Goal: Task Accomplishment & Management: Manage account settings

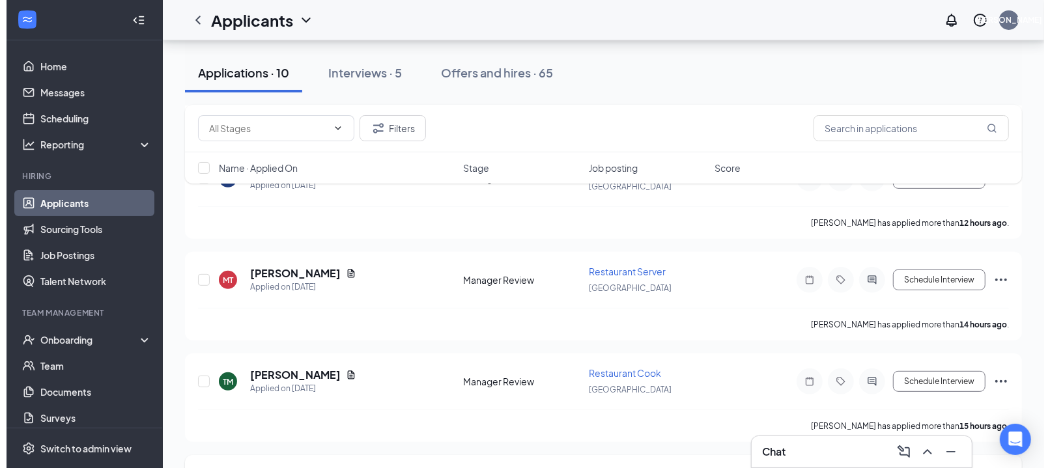
scroll to position [141, 0]
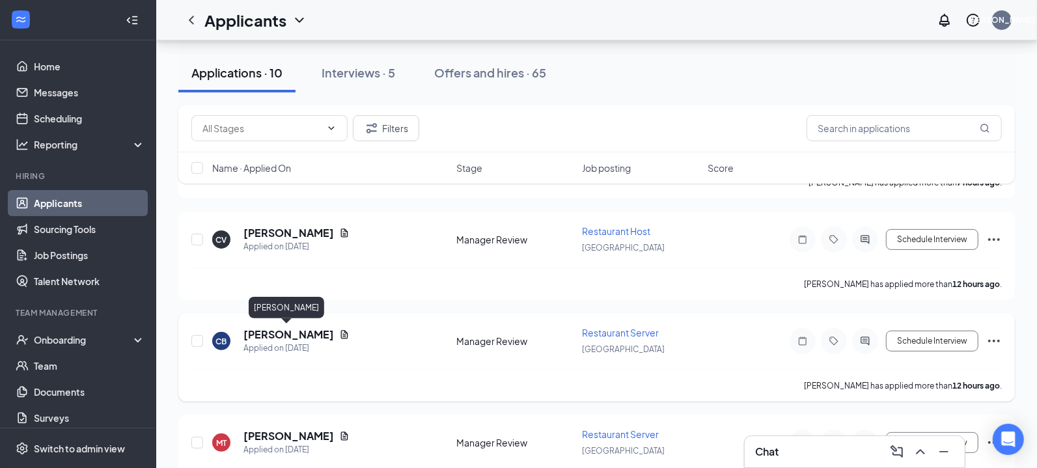
click at [296, 328] on h5 "[PERSON_NAME]" at bounding box center [289, 335] width 91 height 14
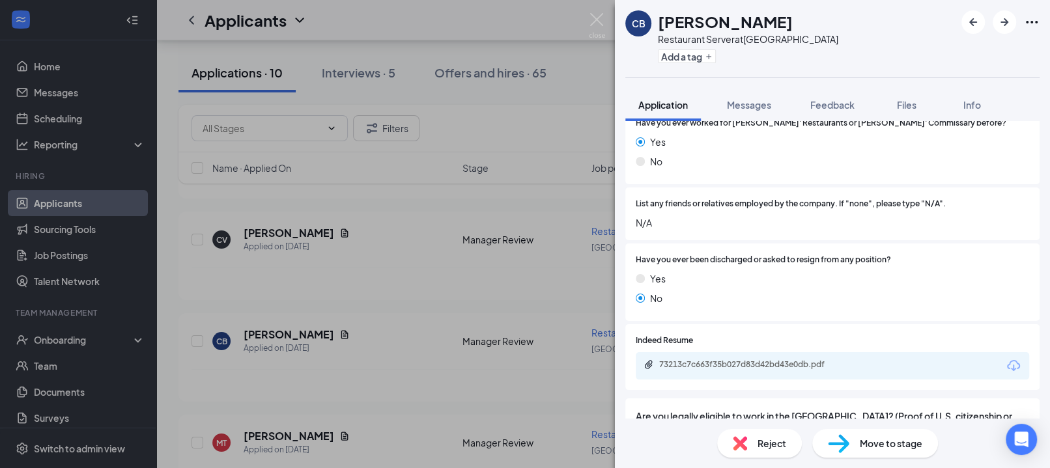
scroll to position [895, 0]
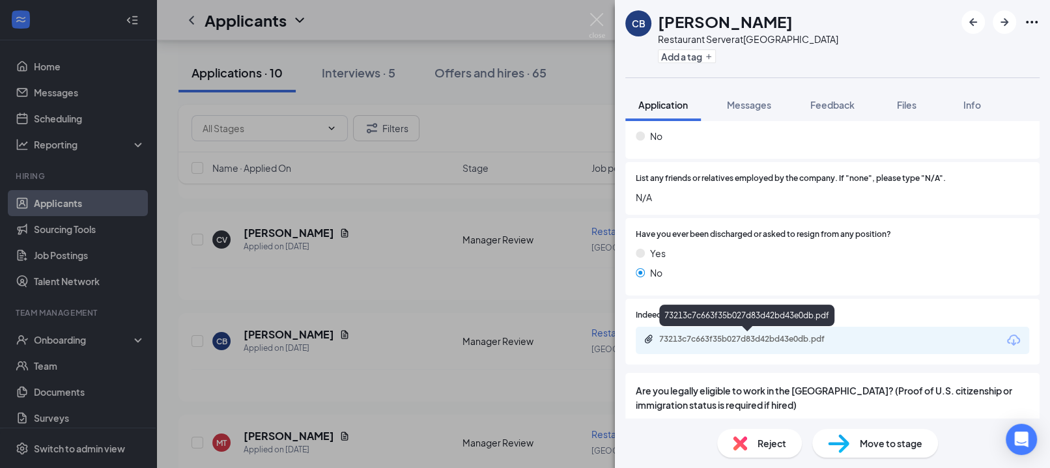
click at [740, 335] on div "73213c7c663f35b027d83d42bd43e0db.pdf" at bounding box center [750, 339] width 182 height 10
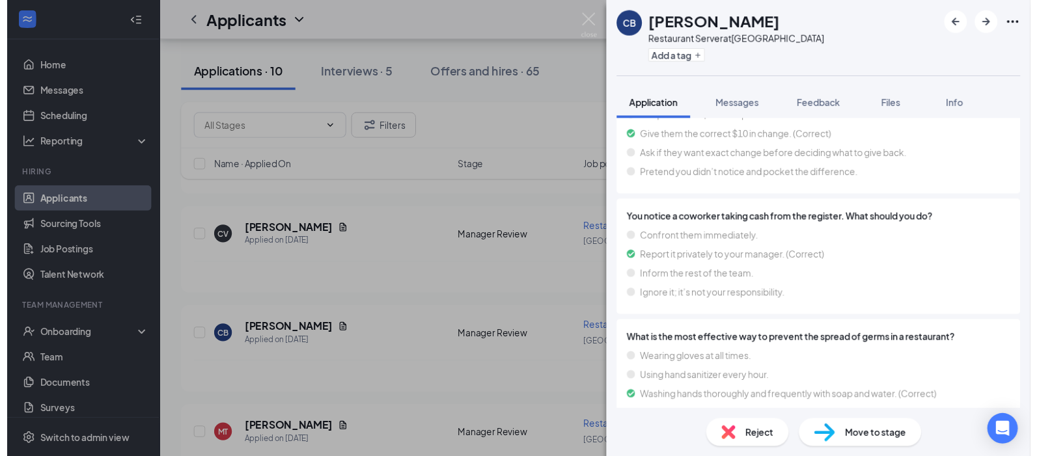
scroll to position [3632, 0]
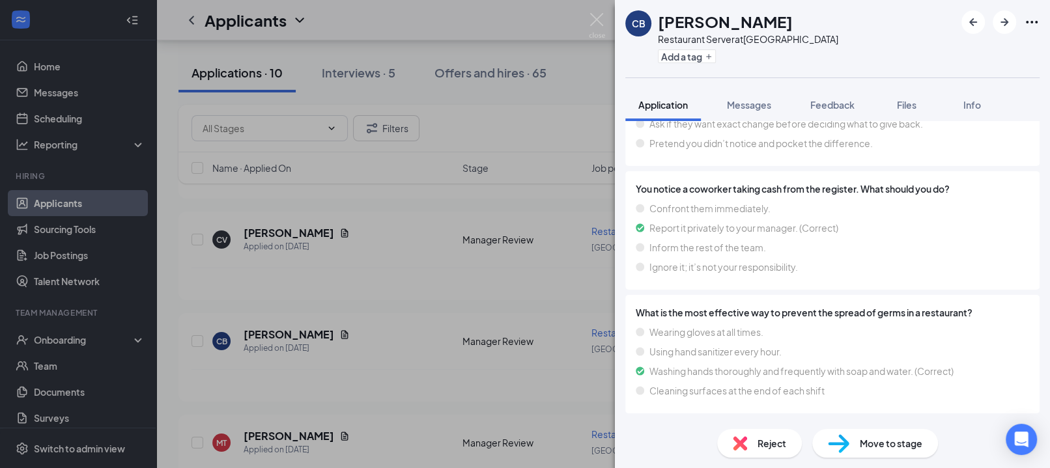
click at [380, 327] on div "CB [PERSON_NAME] Restaurant Server at [GEOGRAPHIC_DATA] Add a tag Application M…" at bounding box center [525, 234] width 1050 height 468
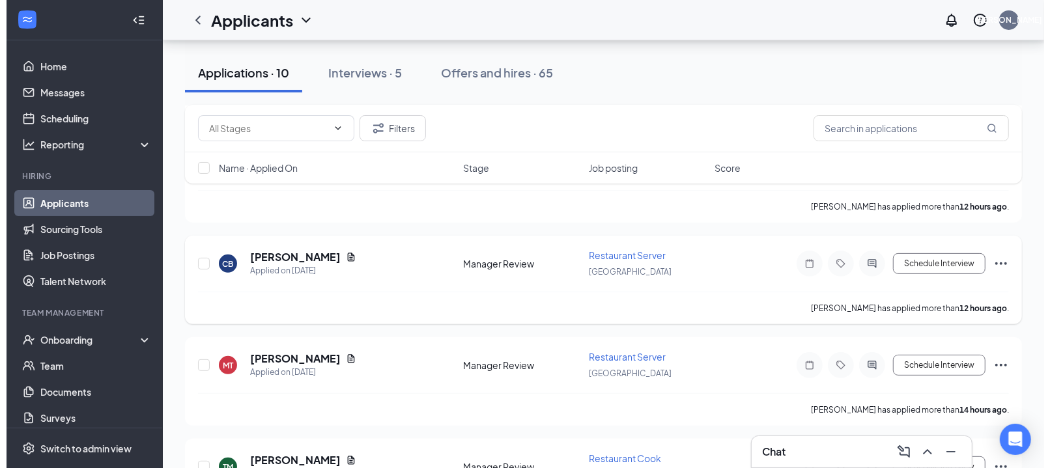
scroll to position [244, 0]
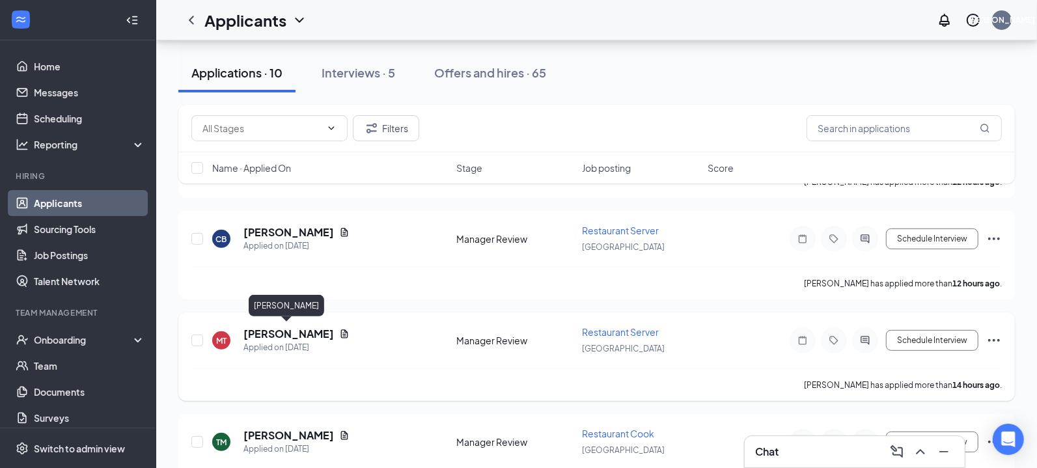
click at [287, 334] on h5 "[PERSON_NAME]" at bounding box center [289, 334] width 91 height 14
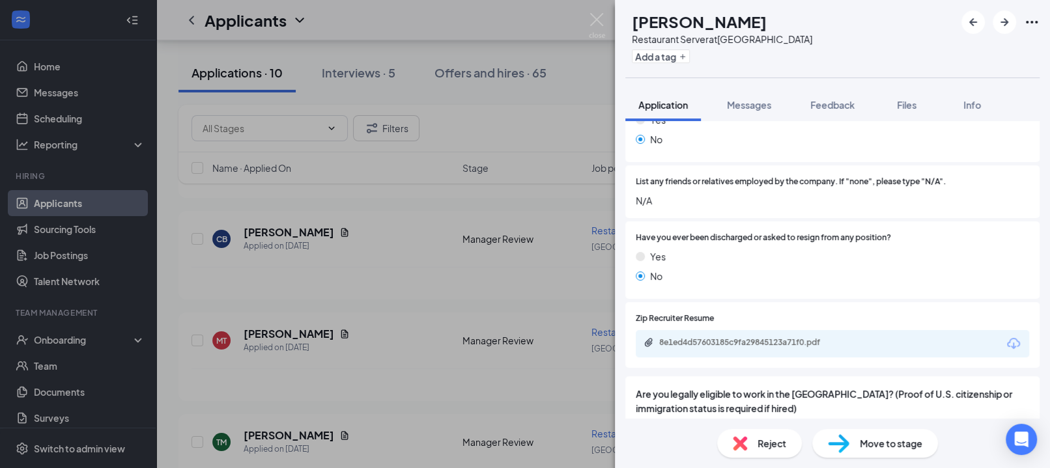
scroll to position [895, 0]
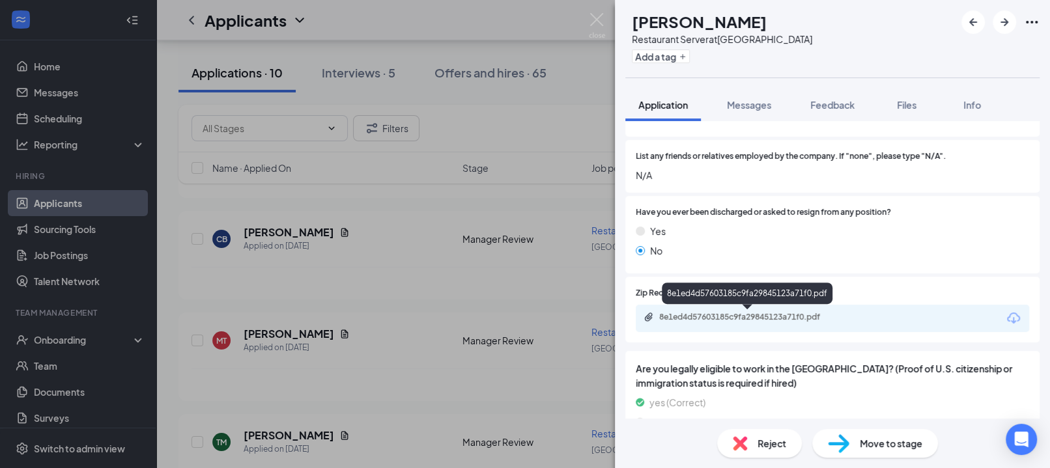
click at [734, 313] on div "8e1ed4d57603185c9fa29845123a71f0.pdf" at bounding box center [750, 317] width 182 height 10
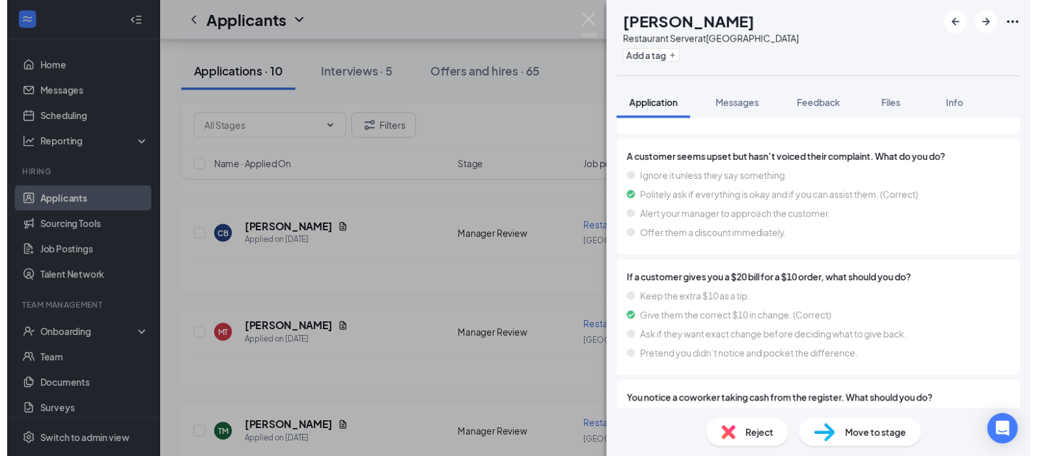
scroll to position [3566, 0]
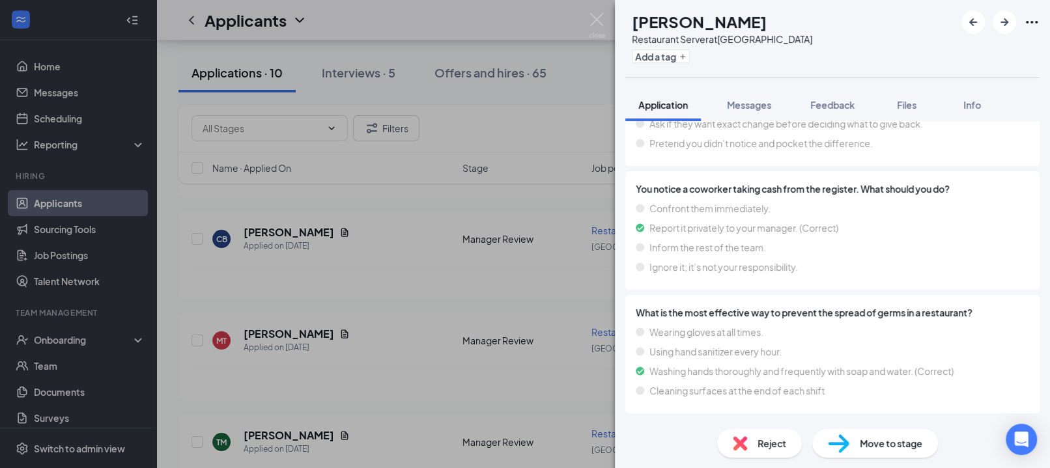
click at [373, 265] on div "MT [PERSON_NAME] Restaurant Server at [GEOGRAPHIC_DATA] Add a tag Application M…" at bounding box center [525, 234] width 1050 height 468
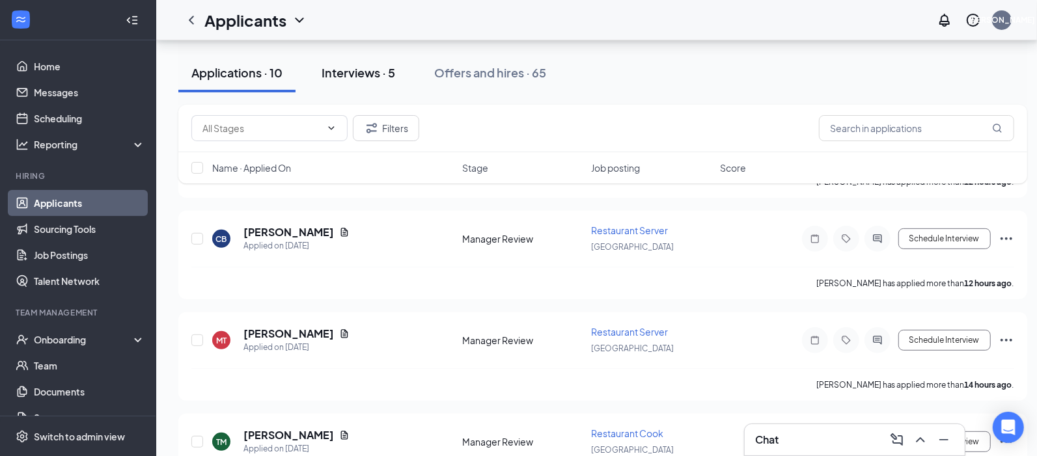
click at [361, 70] on div "Interviews · 5" at bounding box center [359, 72] width 74 height 16
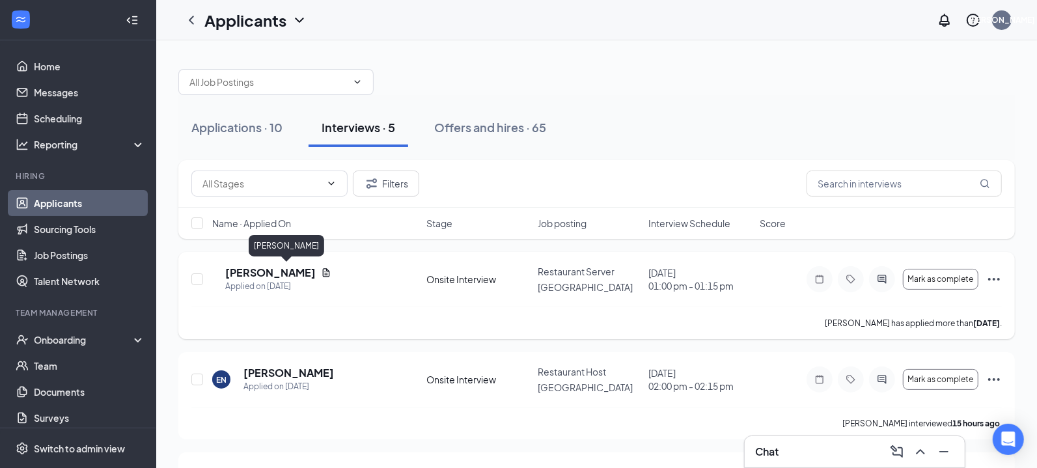
click at [280, 276] on h5 "[PERSON_NAME]" at bounding box center [270, 273] width 91 height 14
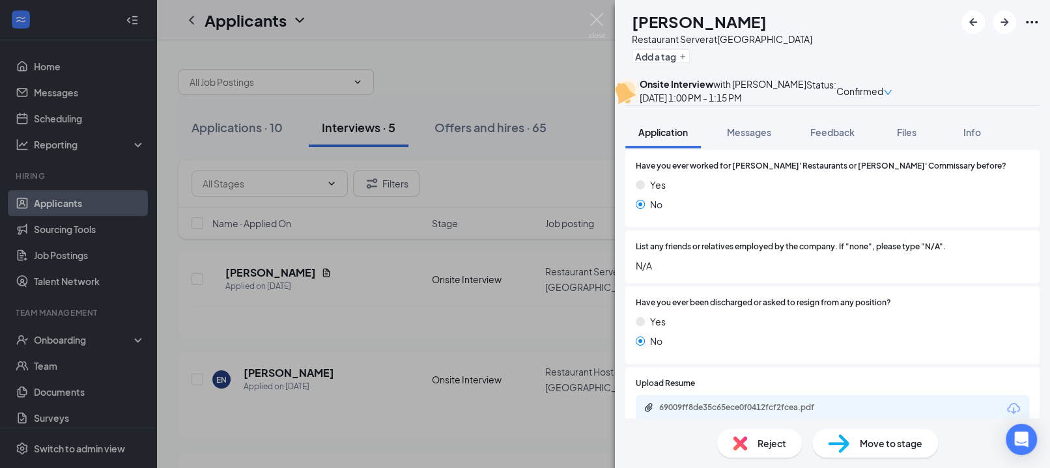
scroll to position [626, 0]
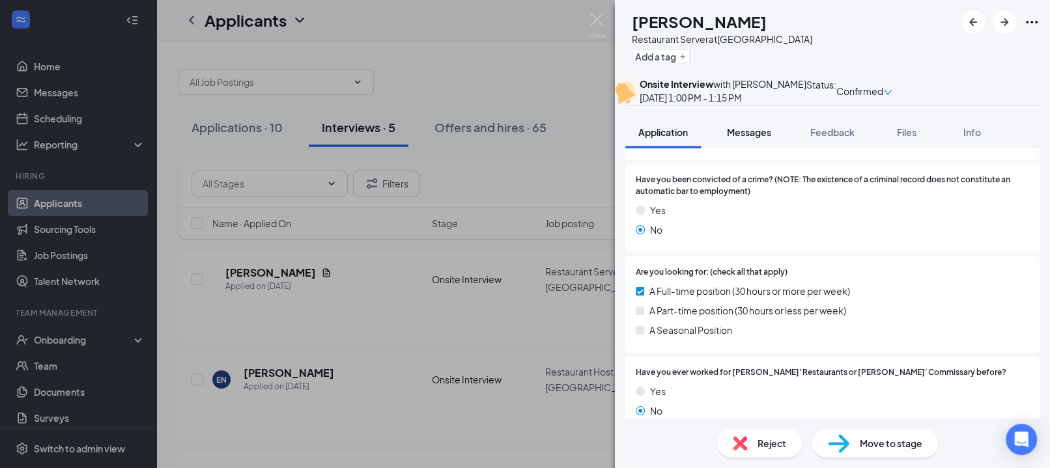
click at [749, 138] on span "Messages" at bounding box center [749, 132] width 44 height 12
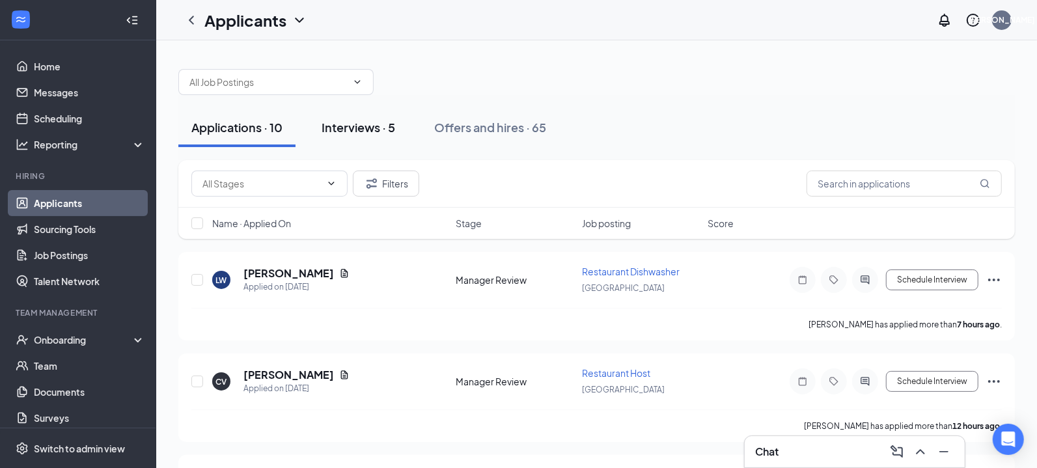
click at [361, 125] on div "Interviews · 5" at bounding box center [359, 127] width 74 height 16
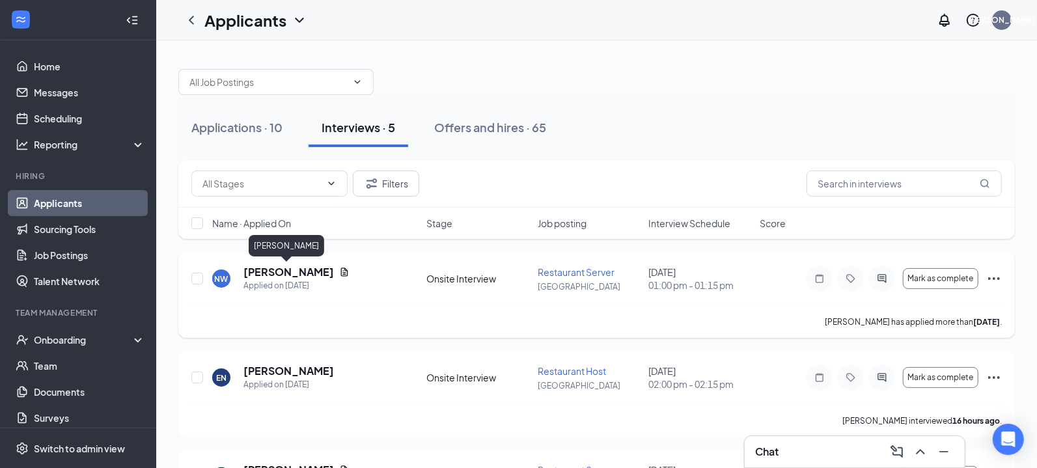
click at [284, 266] on h5 "[PERSON_NAME]" at bounding box center [289, 272] width 91 height 14
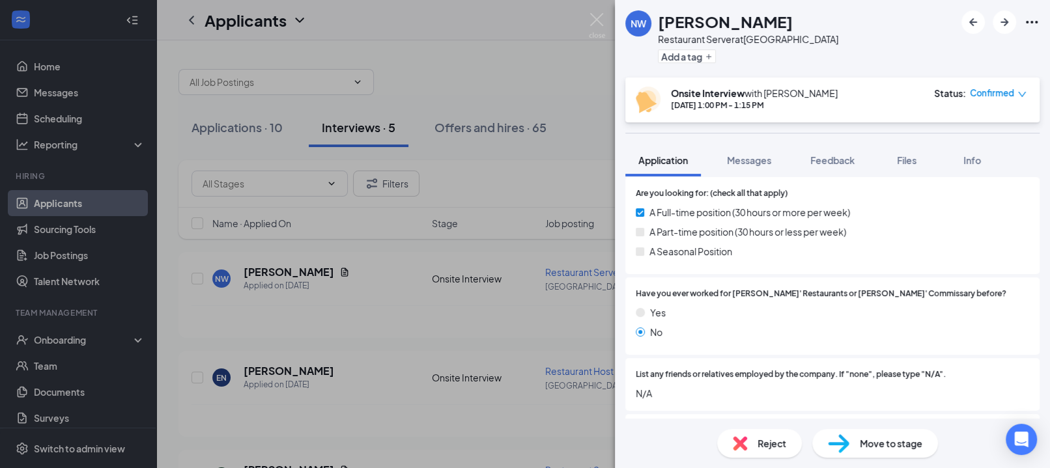
scroll to position [977, 0]
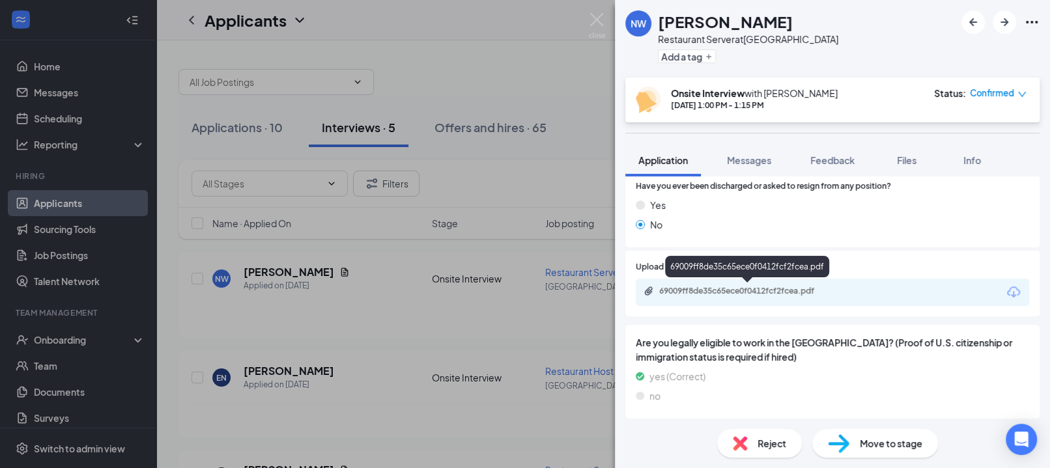
click at [697, 290] on div "69009ff8de35c65ece0f0412fcf2fcea.pdf" at bounding box center [750, 291] width 182 height 10
